Goal: Information Seeking & Learning: Understand process/instructions

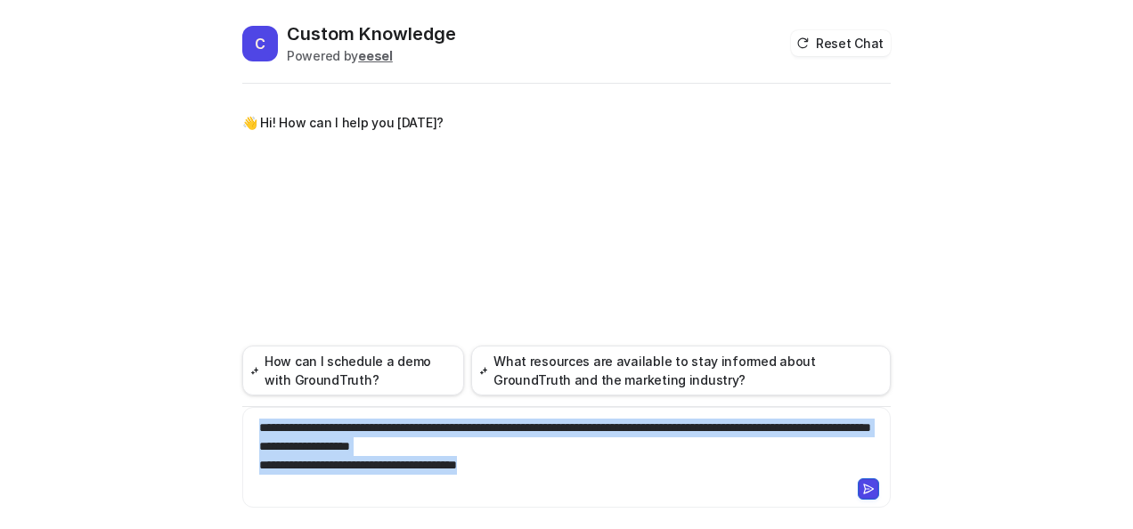
copy div "**********"
click at [868, 488] on icon at bounding box center [868, 489] width 12 height 12
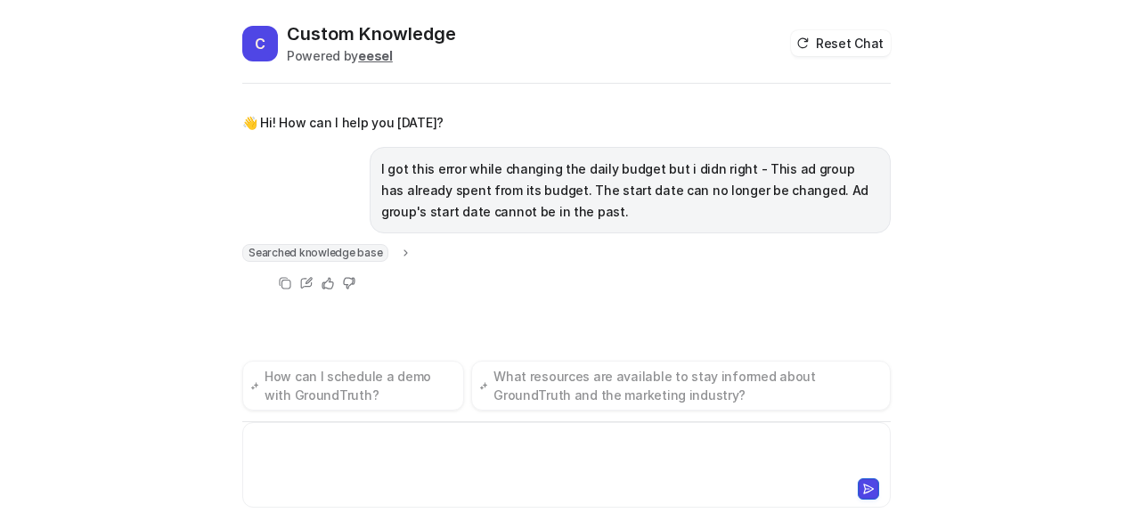
click at [420, 459] on div at bounding box center [567, 454] width 640 height 41
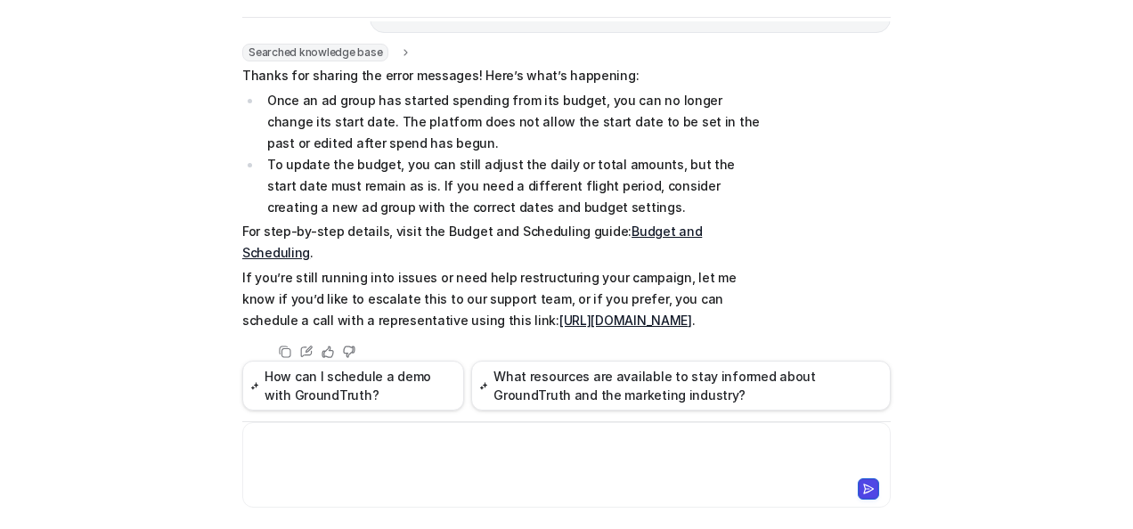
scroll to position [156, 0]
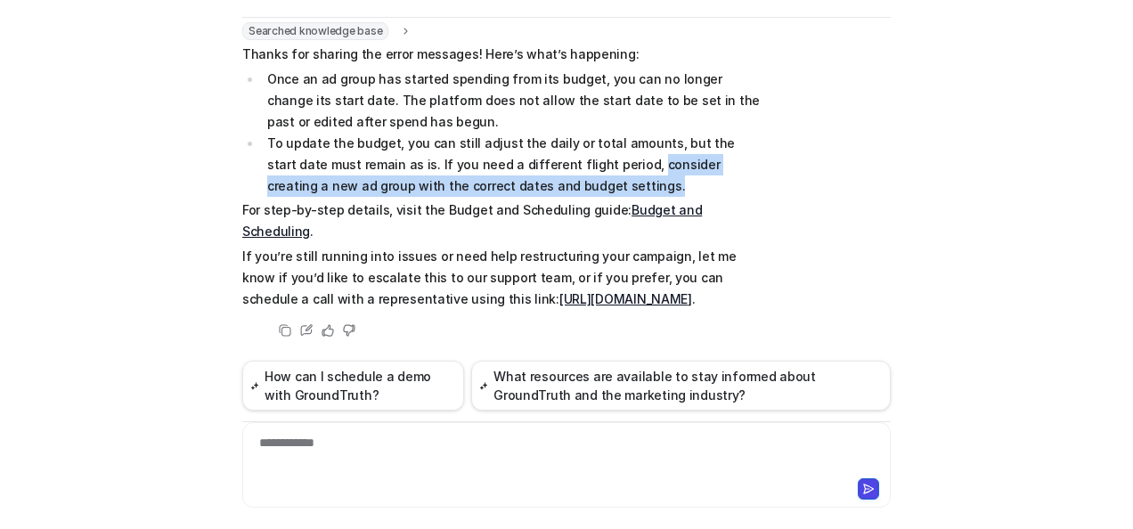
drag, startPoint x: 570, startPoint y: 164, endPoint x: 578, endPoint y: 188, distance: 25.3
click at [578, 188] on li "To update the budget, you can still adjust the daily or total amounts, but the …" at bounding box center [512, 165] width 501 height 64
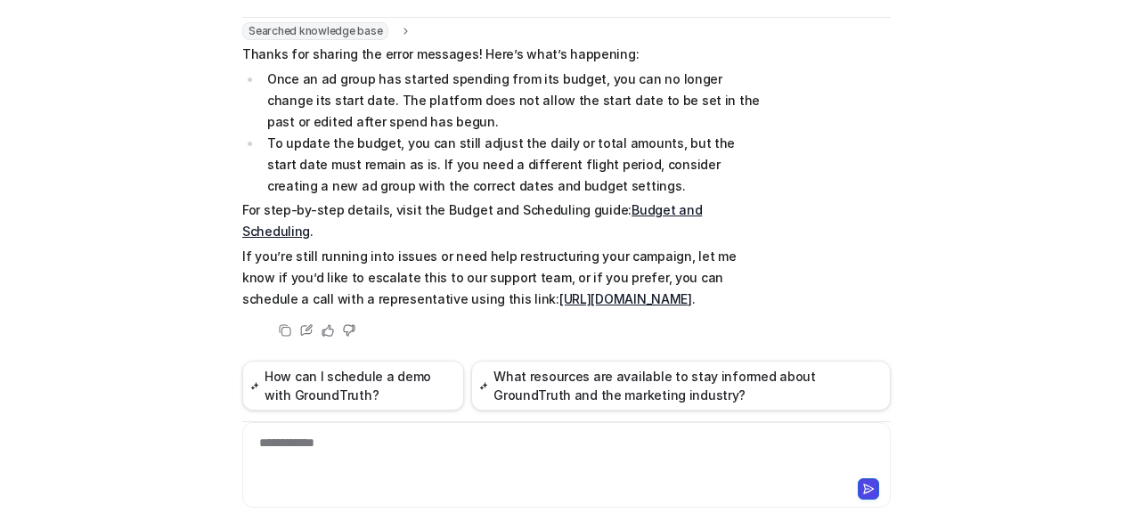
drag, startPoint x: 578, startPoint y: 188, endPoint x: 496, endPoint y: 203, distance: 83.3
click at [496, 203] on p "For step-by-step details, visit the Budget and Scheduling guide: Budget and Sch…" at bounding box center [502, 220] width 521 height 43
click at [654, 210] on link "Budget and Scheduling" at bounding box center [471, 220] width 459 height 37
click at [386, 467] on div at bounding box center [567, 454] width 640 height 41
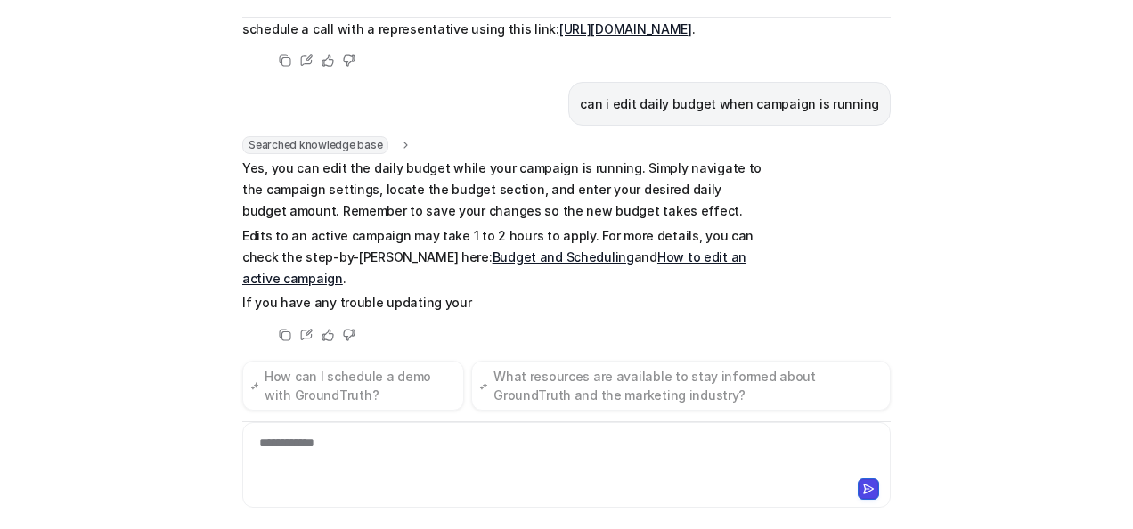
scroll to position [408, 0]
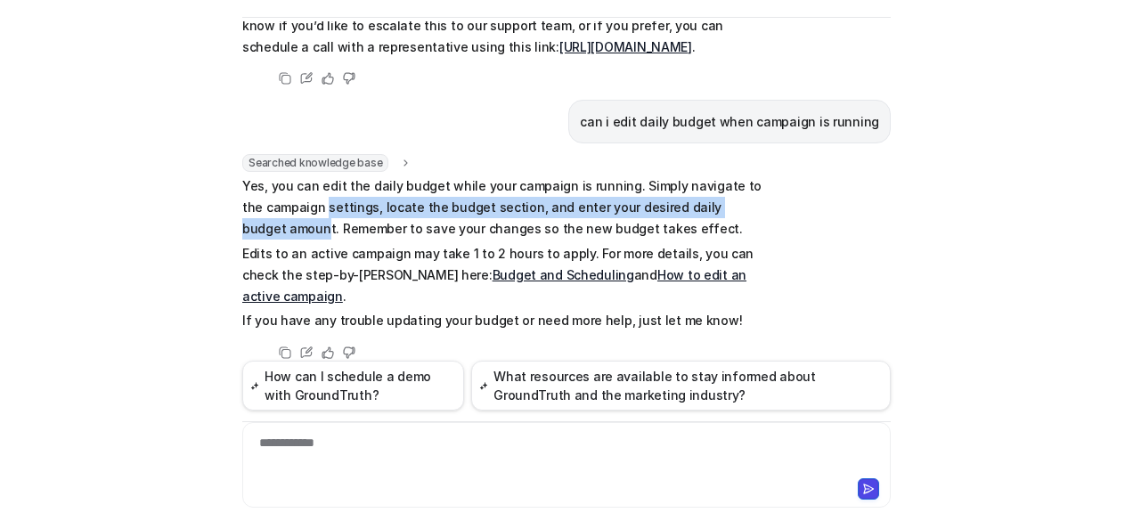
drag, startPoint x: 295, startPoint y: 205, endPoint x: 743, endPoint y: 207, distance: 448.8
click at [743, 207] on p "Yes, you can edit the daily budget while your campaign is running. Simply navig…" at bounding box center [502, 207] width 521 height 64
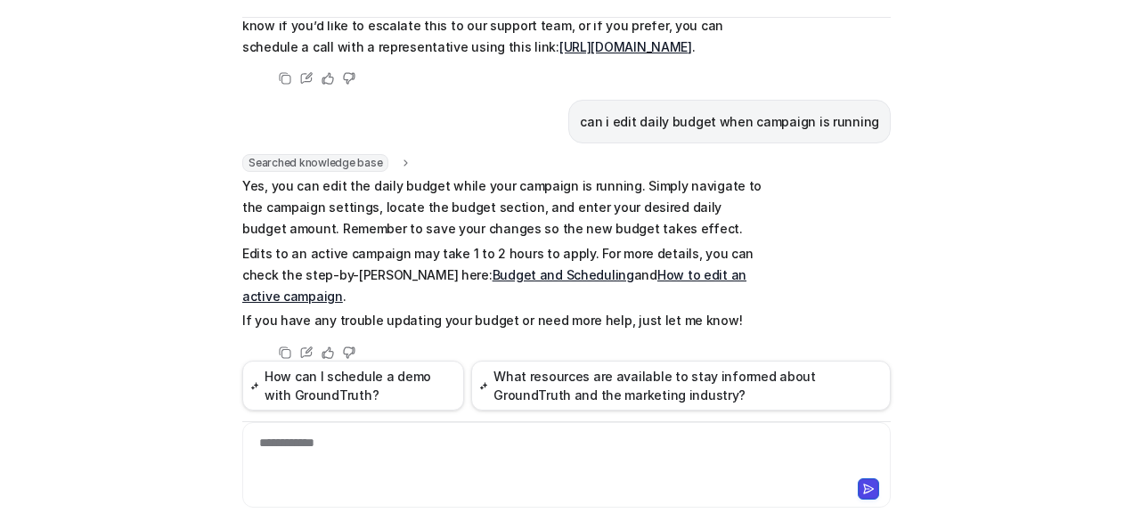
click at [417, 221] on p "Yes, you can edit the daily budget while your campaign is running. Simply navig…" at bounding box center [502, 207] width 521 height 64
click at [322, 229] on p "Yes, you can edit the daily budget while your campaign is running. Simply navig…" at bounding box center [502, 207] width 521 height 64
drag, startPoint x: 445, startPoint y: 227, endPoint x: 604, endPoint y: 229, distance: 158.5
click at [604, 229] on p "Yes, you can edit the daily budget while your campaign is running. Simply navig…" at bounding box center [502, 207] width 521 height 64
drag, startPoint x: 604, startPoint y: 229, endPoint x: 449, endPoint y: 231, distance: 154.9
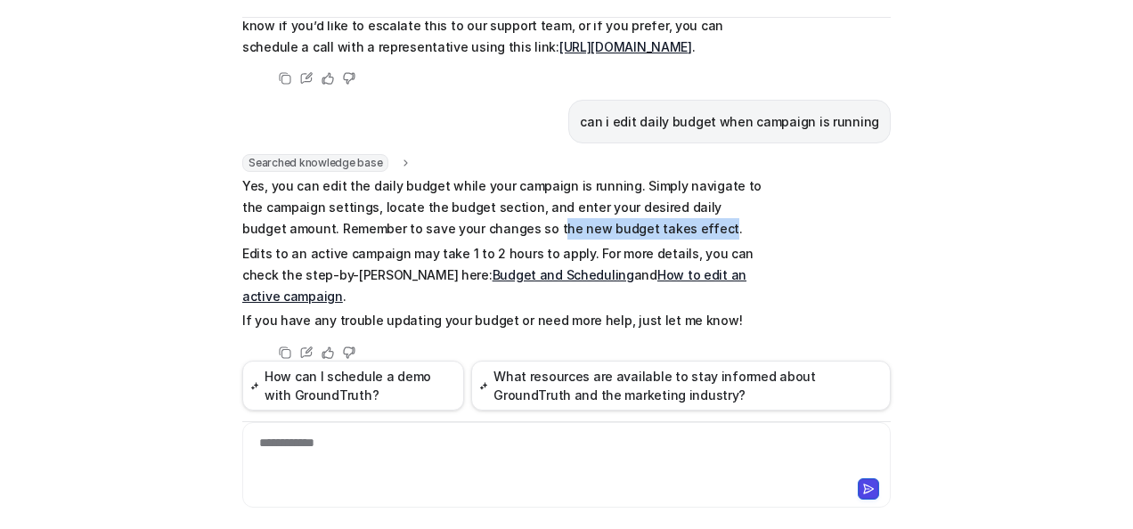
click at [449, 231] on p "Yes, you can edit the daily budget while your campaign is running. Simply navig…" at bounding box center [502, 207] width 521 height 64
click at [455, 224] on p "Yes, you can edit the daily budget while your campaign is running. Simply navig…" at bounding box center [502, 207] width 521 height 64
click at [340, 470] on div at bounding box center [567, 454] width 640 height 41
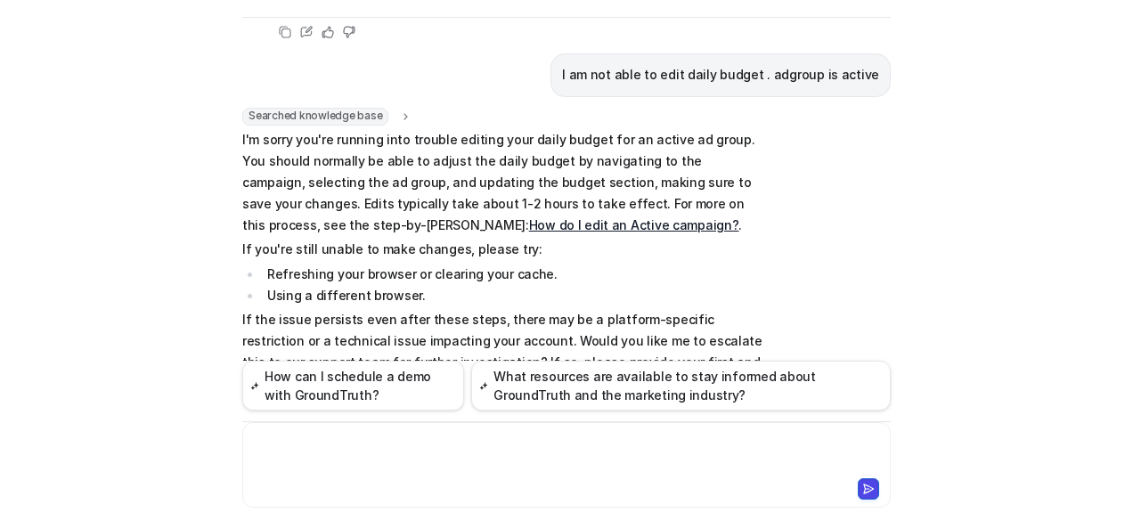
scroll to position [702, 0]
